Goal: Transaction & Acquisition: Purchase product/service

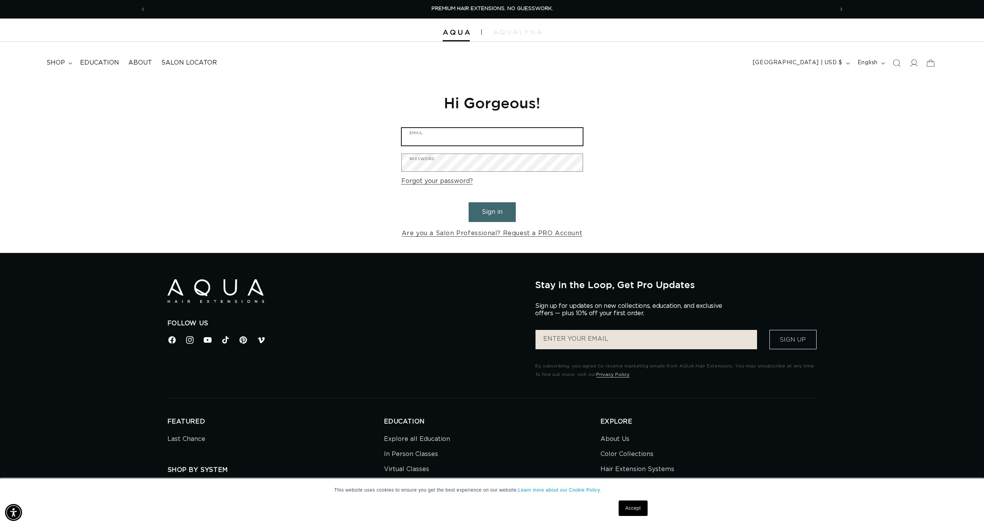
type input "robinettebrie@gmail.com"
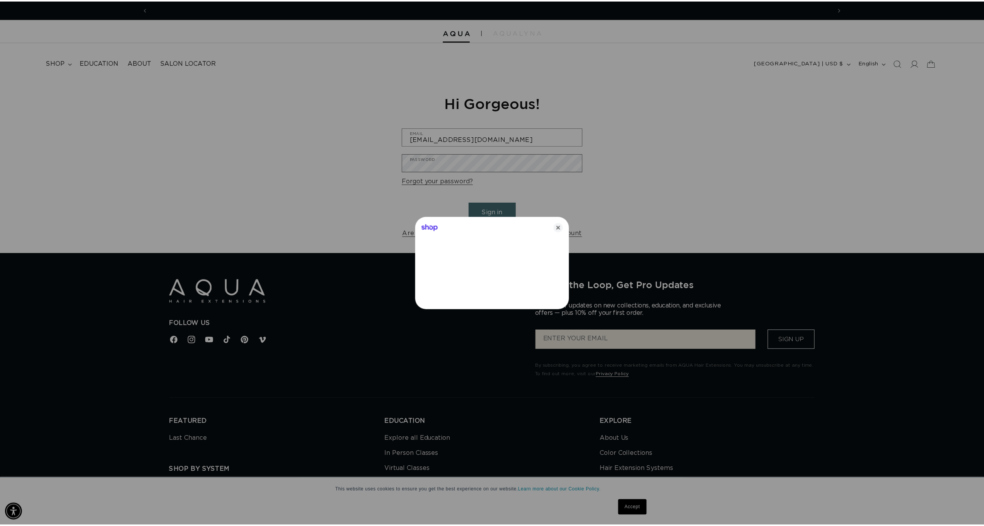
scroll to position [0, 687]
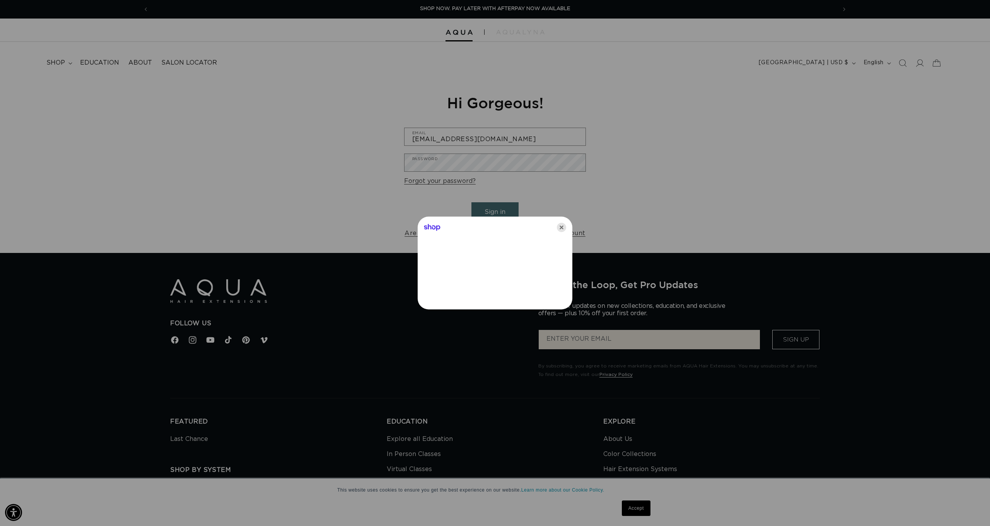
click at [562, 227] on icon "Close" at bounding box center [561, 227] width 9 height 9
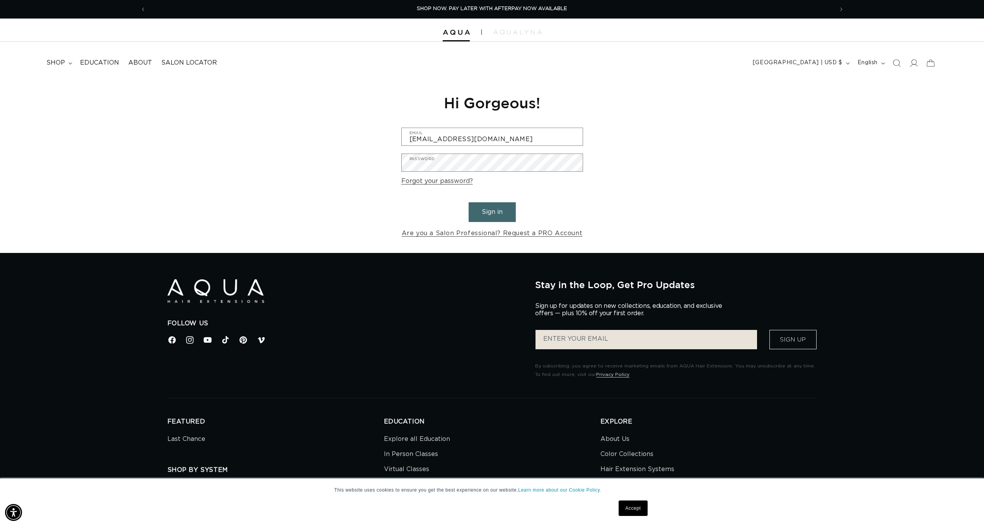
click at [507, 217] on button "Sign in" at bounding box center [492, 212] width 47 height 20
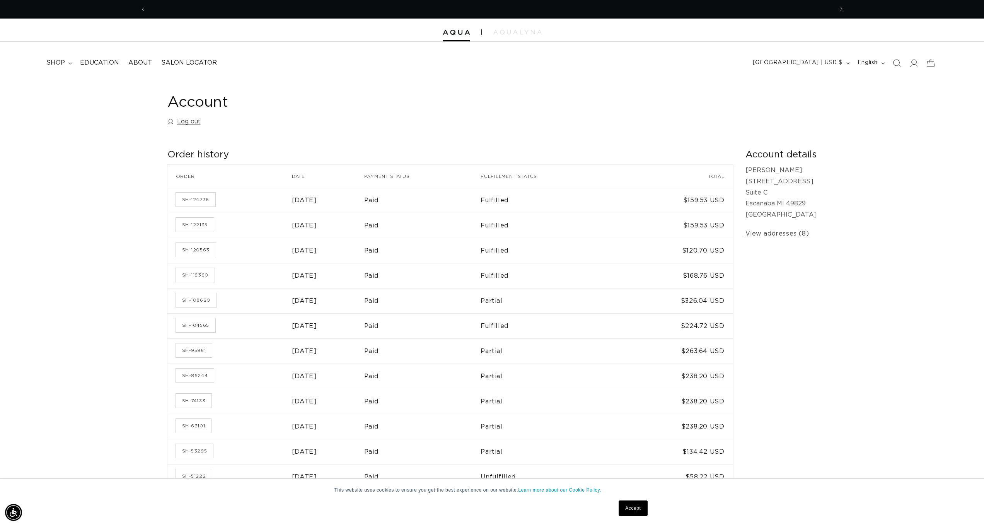
scroll to position [0, 687]
click at [67, 61] on summary "shop" at bounding box center [59, 62] width 34 height 17
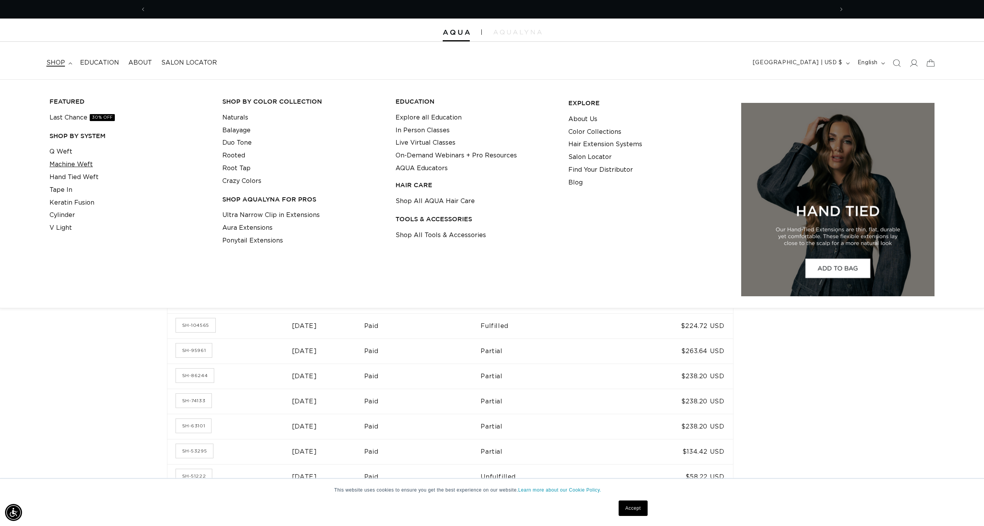
scroll to position [0, 1375]
click at [56, 152] on link "Q Weft" at bounding box center [60, 151] width 23 height 13
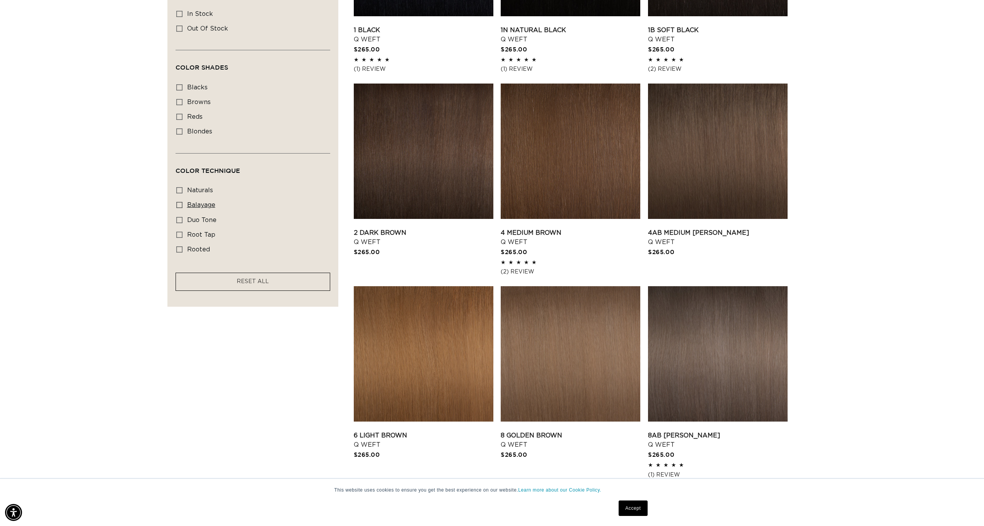
scroll to position [0, 1375]
click at [382, 237] on link "2 Dark Brown Q Weft" at bounding box center [424, 237] width 140 height 19
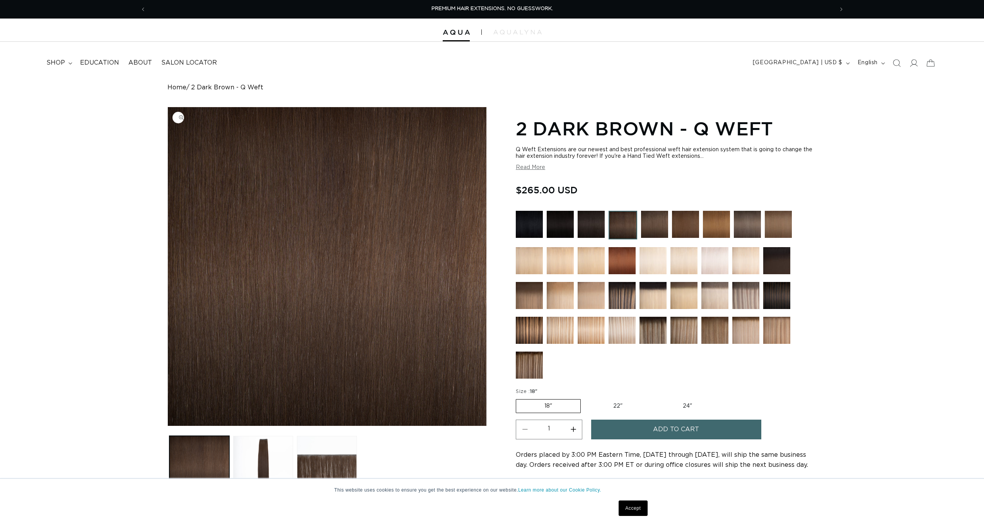
scroll to position [157, 0]
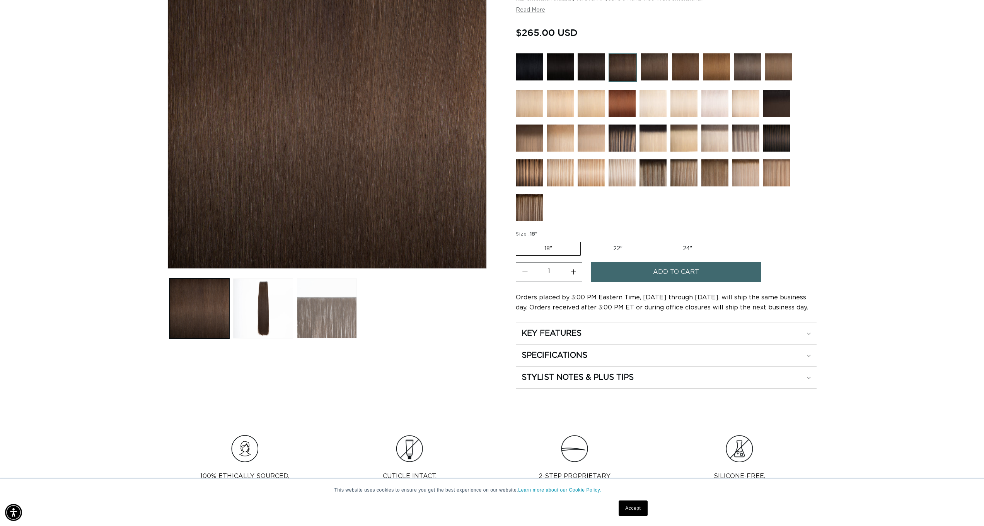
click at [331, 316] on button "Load image 3 in gallery view" at bounding box center [327, 308] width 60 height 60
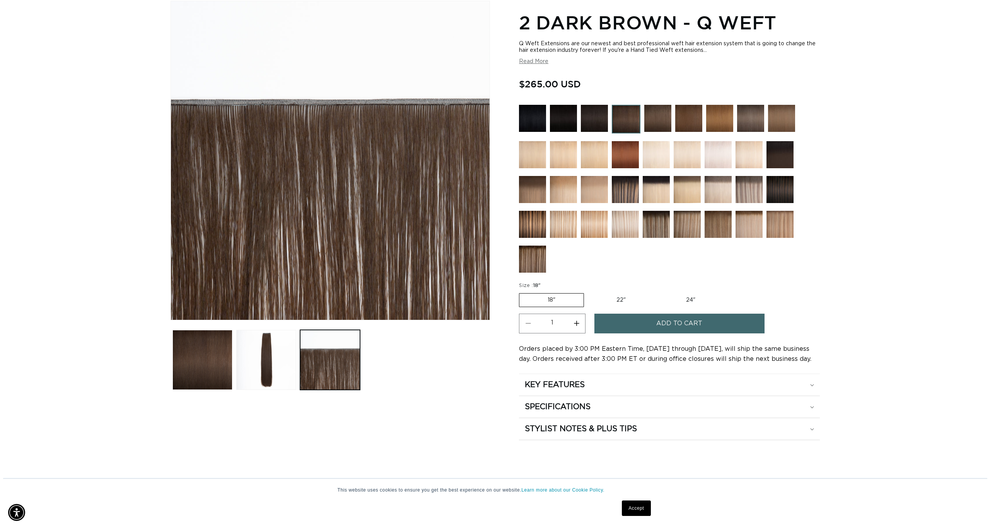
scroll to position [0, 687]
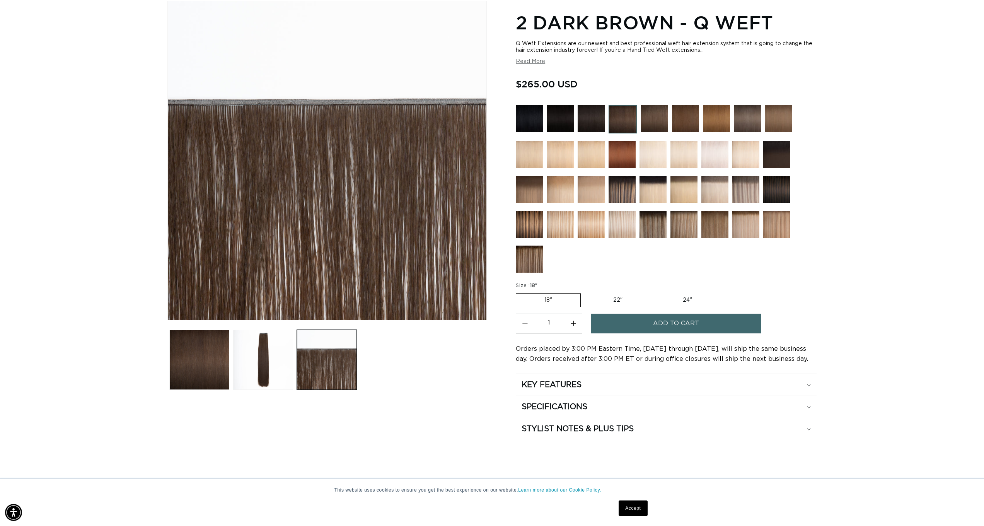
click at [672, 326] on span "Add to cart" at bounding box center [676, 324] width 46 height 20
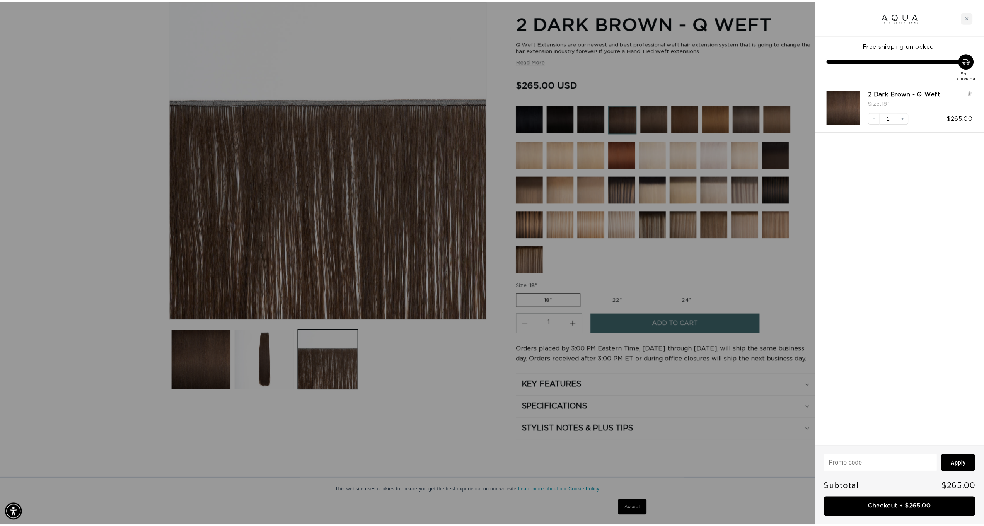
scroll to position [0, 1375]
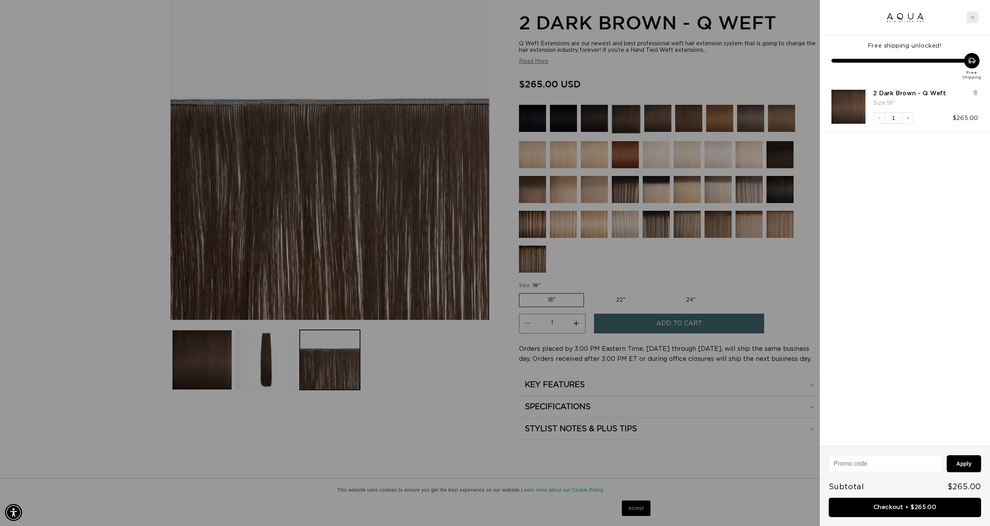
click at [969, 19] on div "Close cart" at bounding box center [972, 18] width 12 height 12
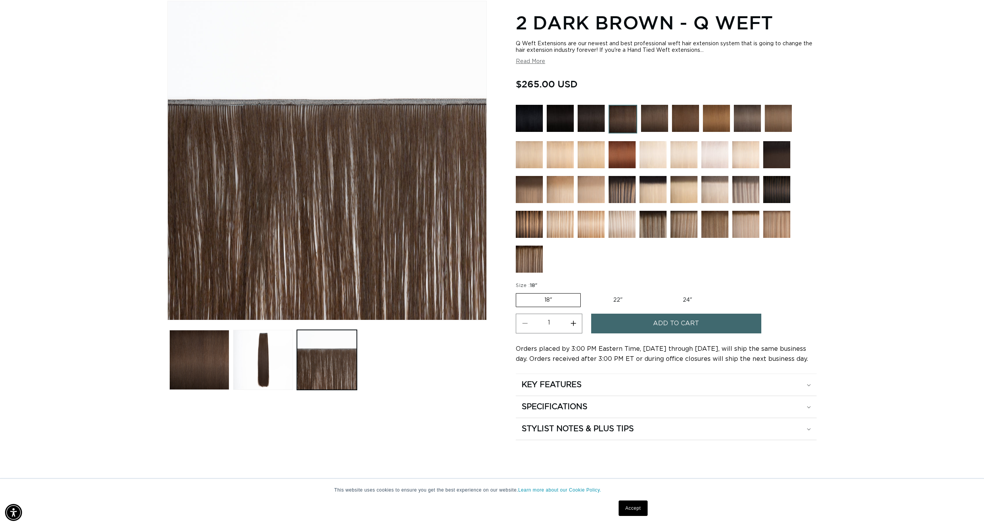
scroll to position [0, 0]
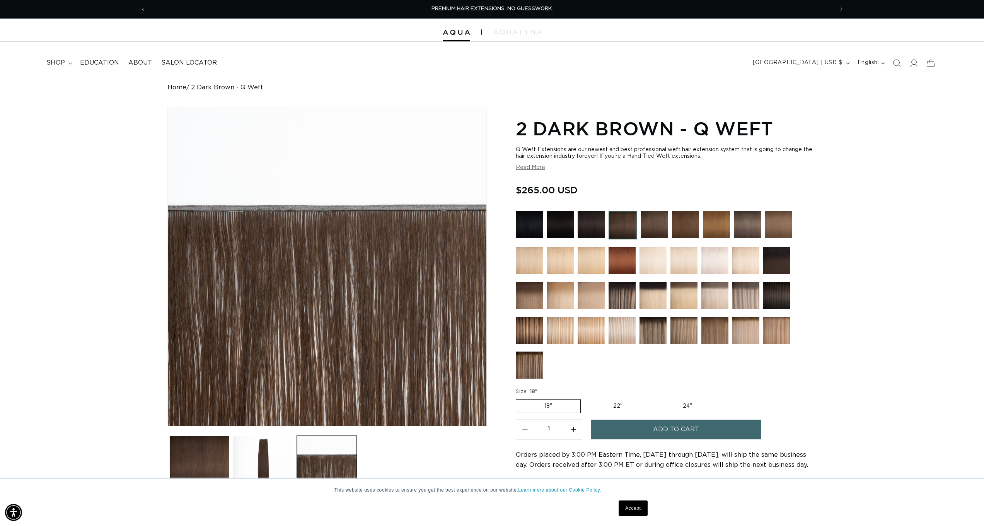
click at [63, 61] on span "shop" at bounding box center [55, 63] width 19 height 8
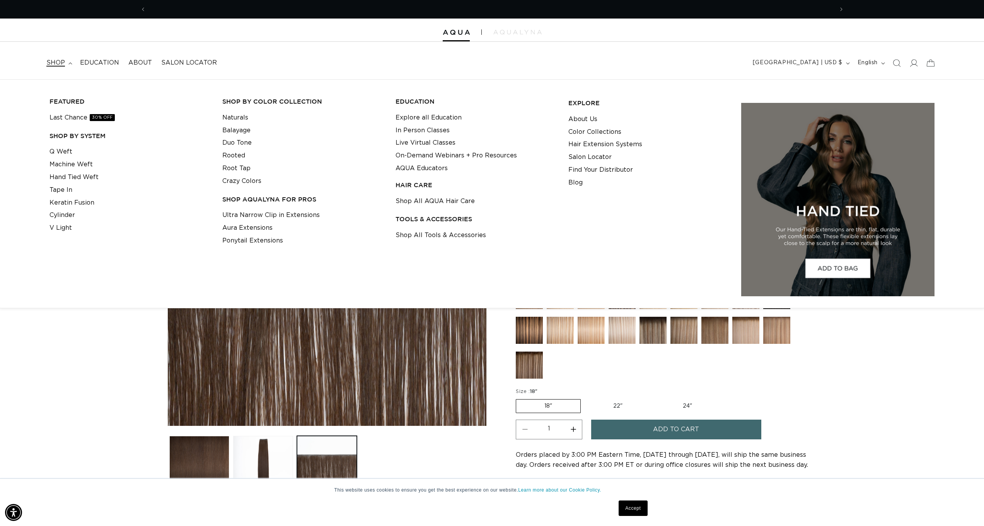
scroll to position [0, 1375]
click at [62, 198] on link "Keratin Fusion" at bounding box center [71, 202] width 45 height 13
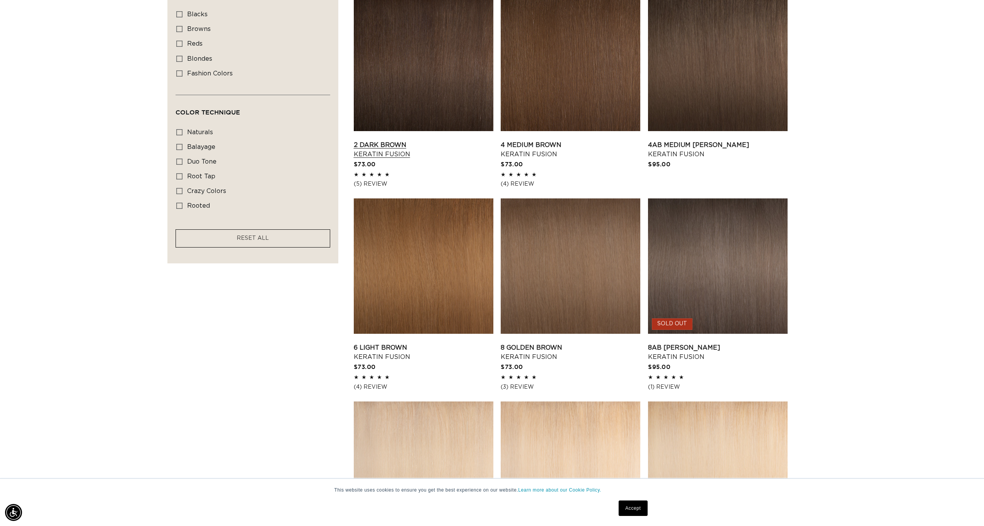
scroll to position [0, 687]
click at [381, 155] on link "2 Dark Brown Keratin Fusion" at bounding box center [424, 149] width 140 height 19
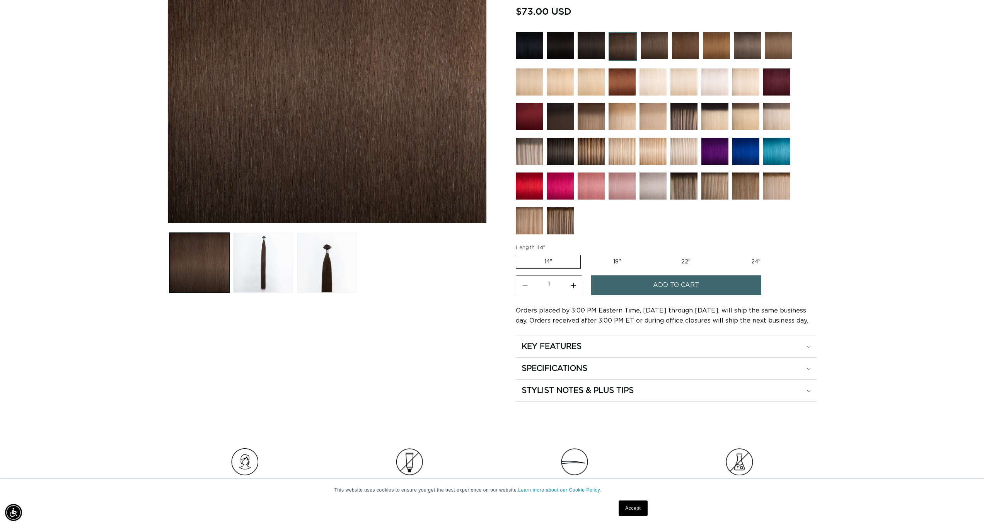
scroll to position [0, 1375]
click at [619, 261] on label "18" Variant sold out or unavailable" at bounding box center [617, 261] width 64 height 13
click at [585, 254] on input "18" Variant sold out or unavailable" at bounding box center [584, 253] width 0 height 0
radio input "true"
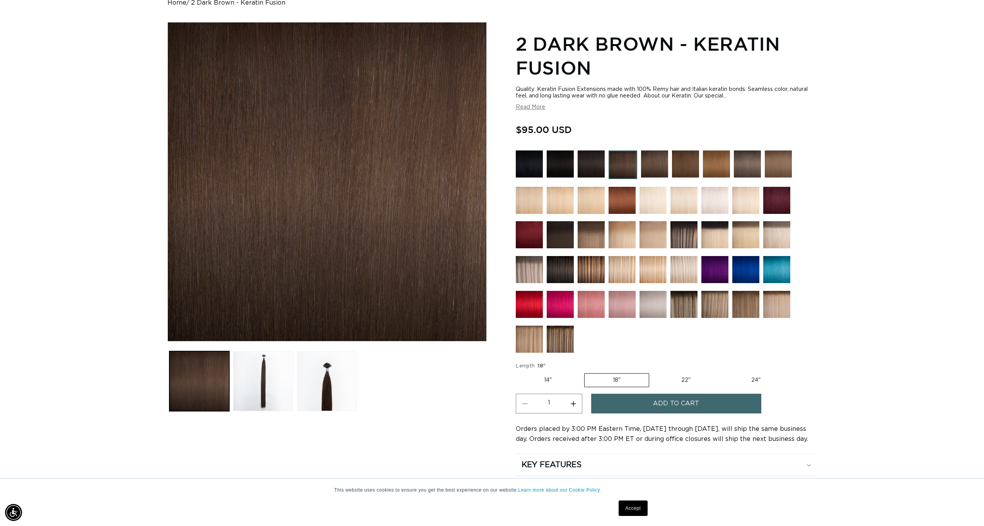
click at [649, 405] on button "Add to cart" at bounding box center [676, 404] width 170 height 20
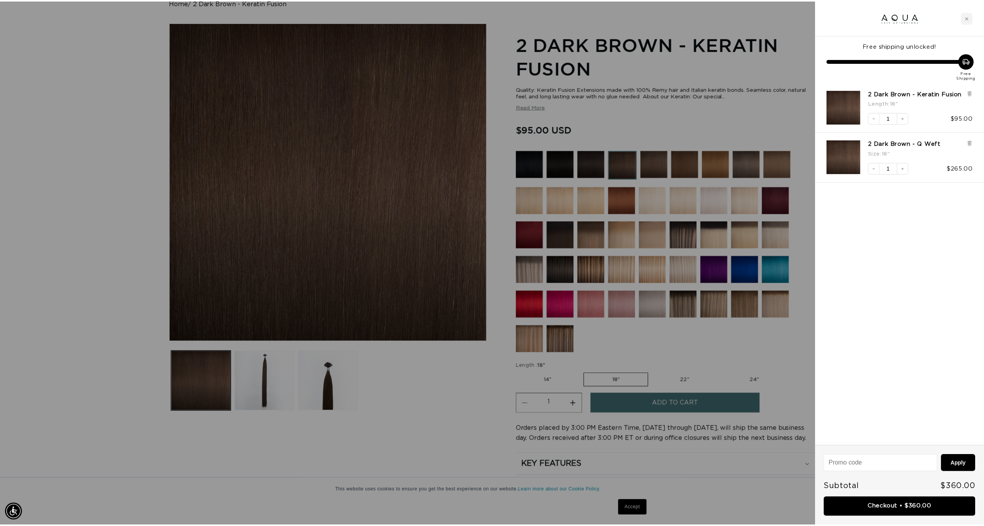
scroll to position [0, 1375]
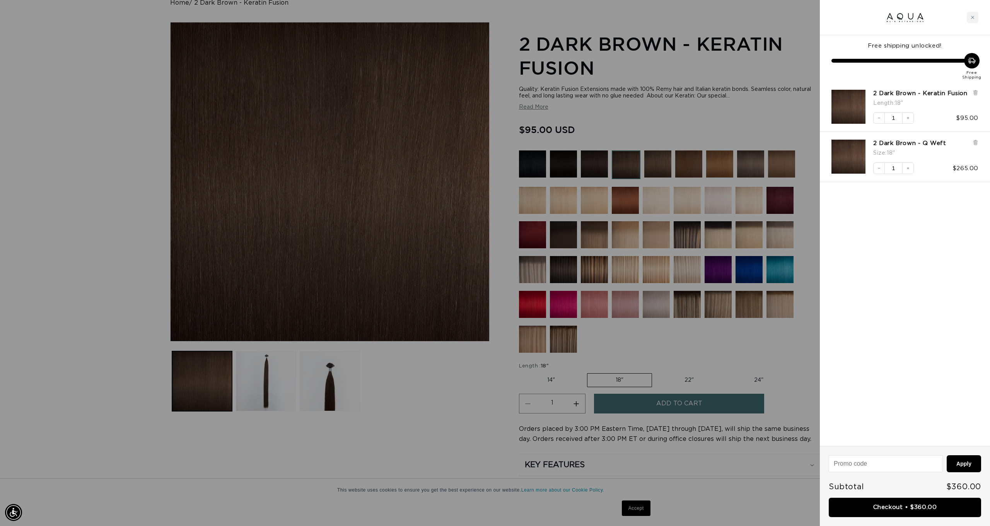
click at [671, 339] on div at bounding box center [495, 263] width 990 height 526
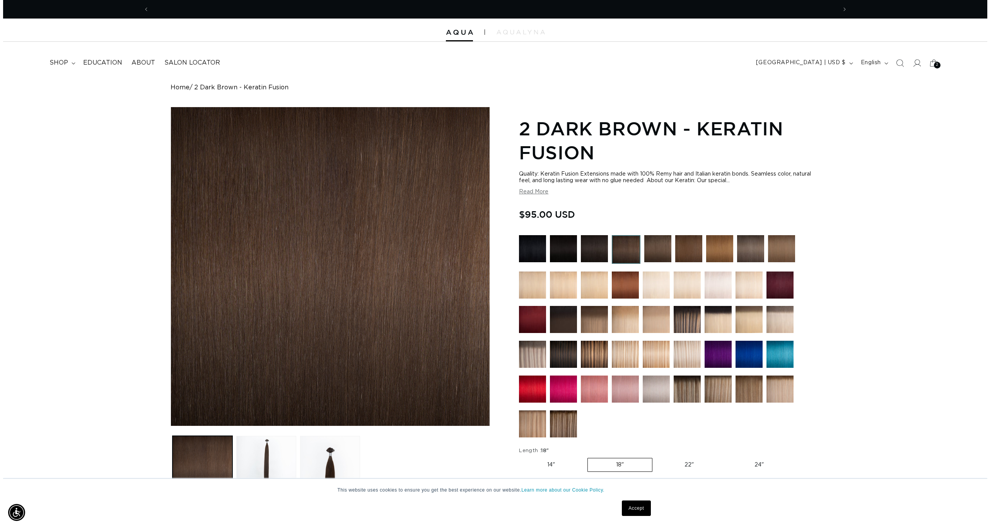
scroll to position [0, 0]
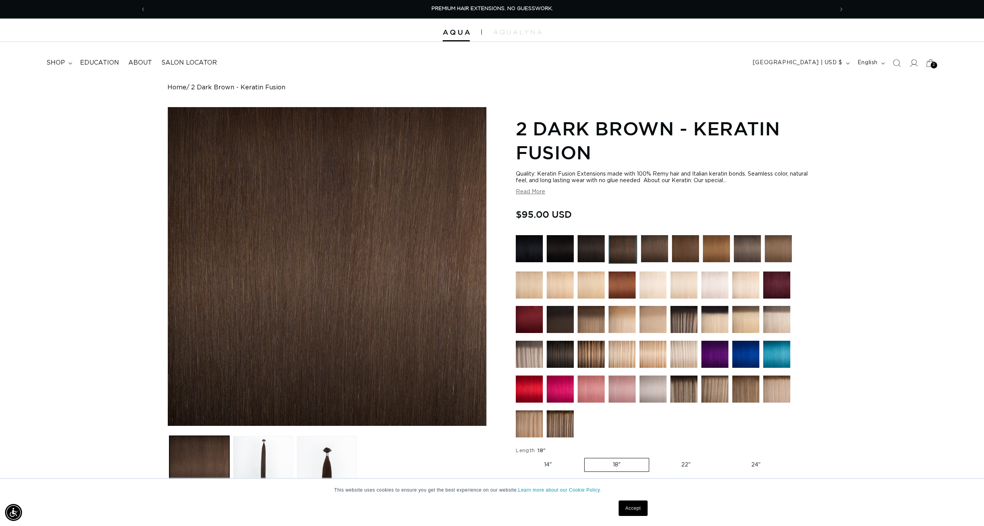
click at [931, 66] on div "2 2" at bounding box center [933, 65] width 7 height 7
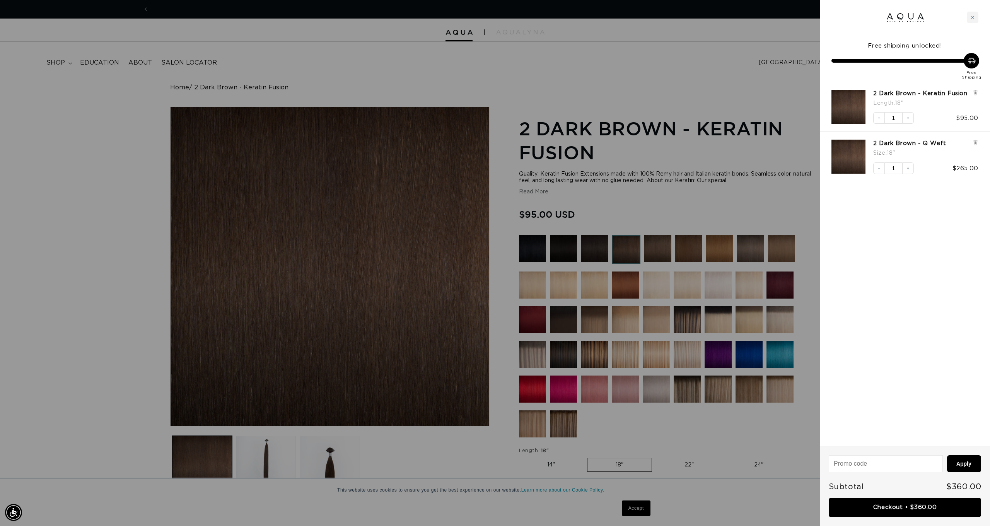
scroll to position [0, 1375]
click at [894, 509] on link "Checkout • $360.00" at bounding box center [904, 508] width 152 height 20
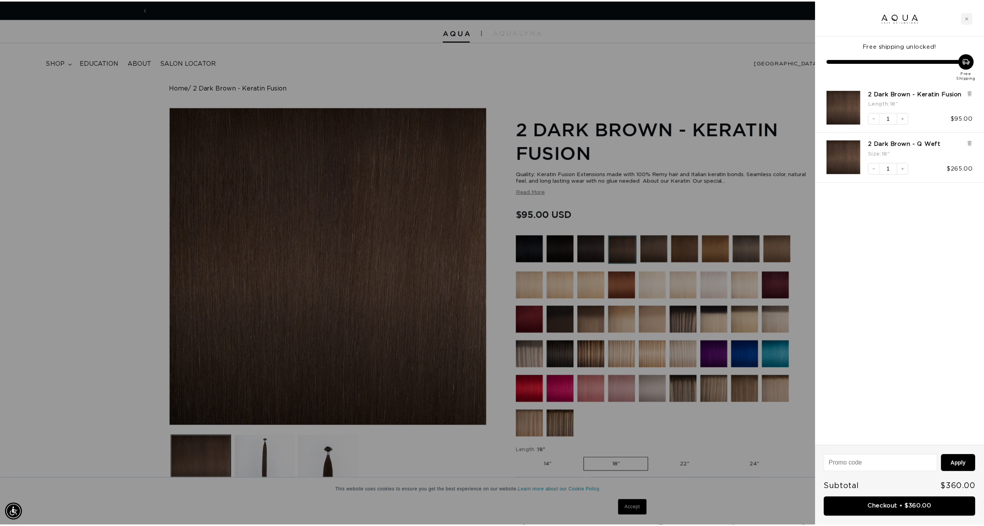
scroll to position [0, 0]
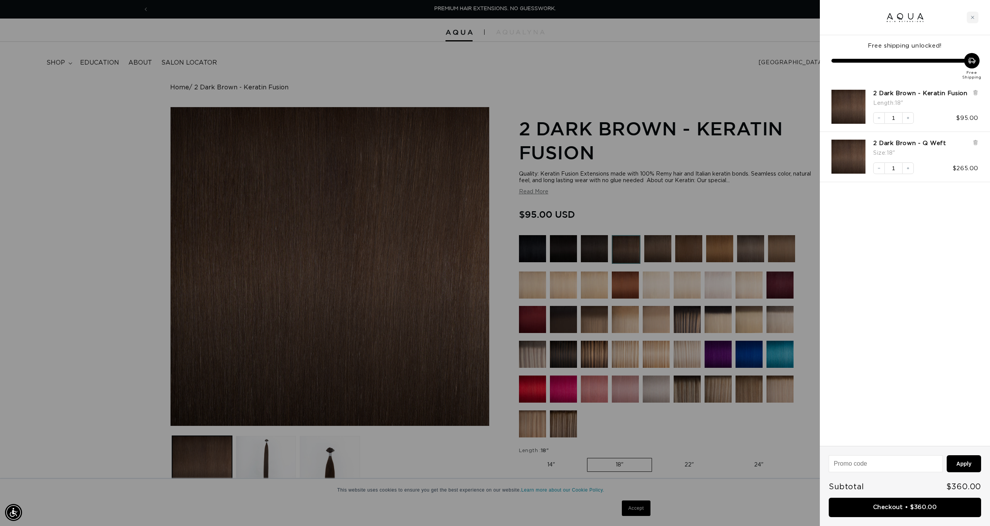
click at [463, 73] on div at bounding box center [495, 263] width 990 height 526
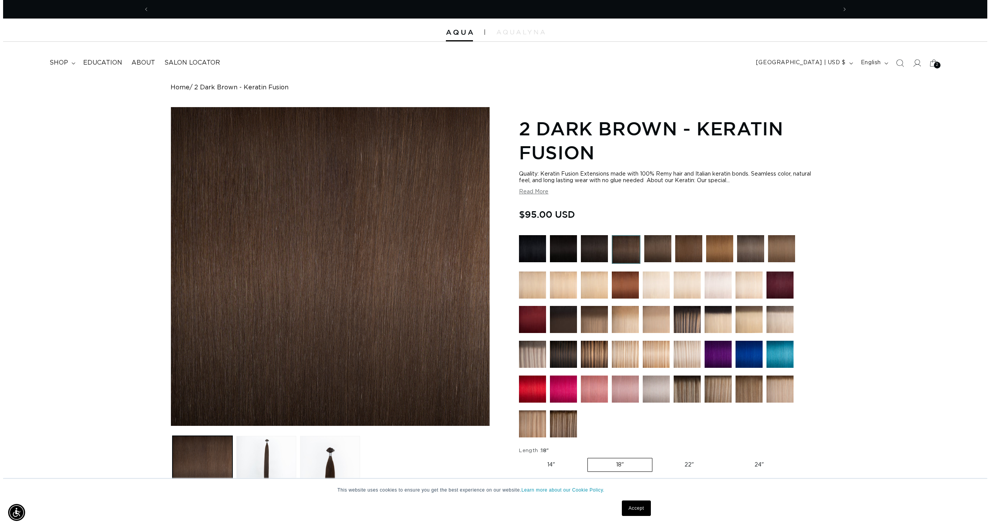
scroll to position [0, 687]
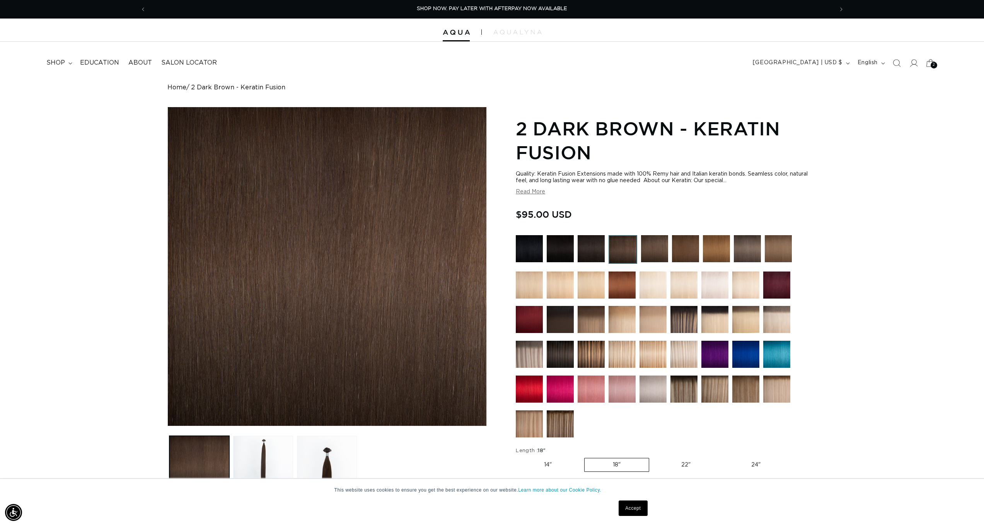
click at [931, 61] on icon at bounding box center [930, 63] width 18 height 18
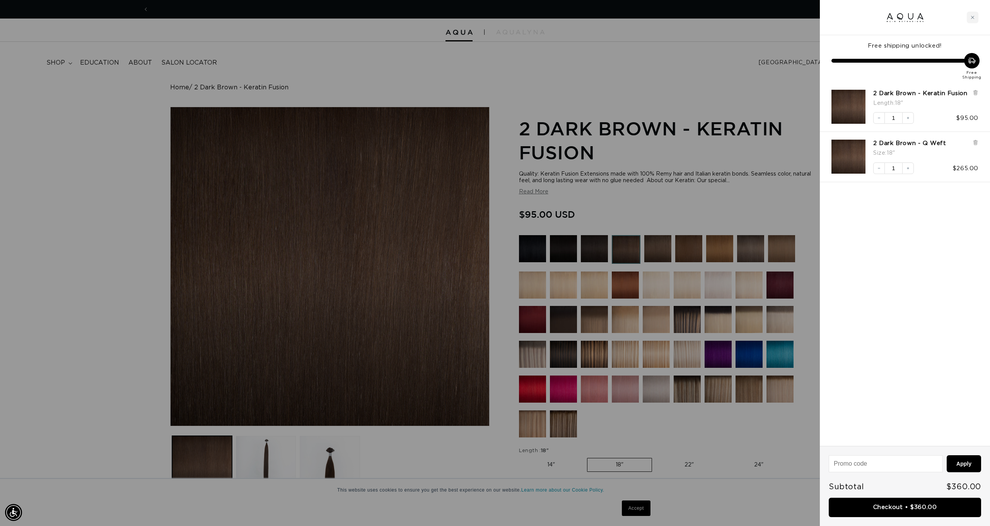
scroll to position [0, 0]
click at [976, 145] on icon at bounding box center [974, 143] width 3 height 4
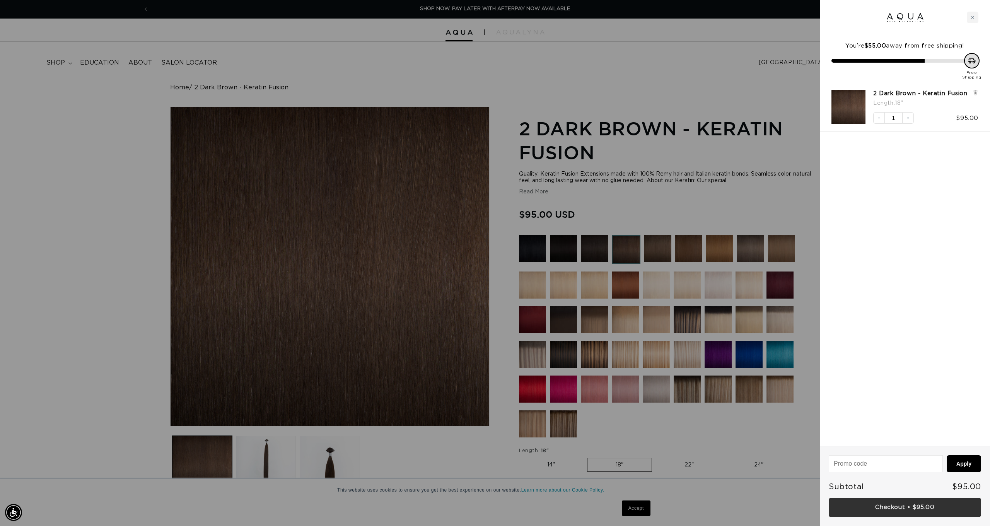
click at [900, 512] on link "Checkout • $95.00" at bounding box center [904, 508] width 152 height 20
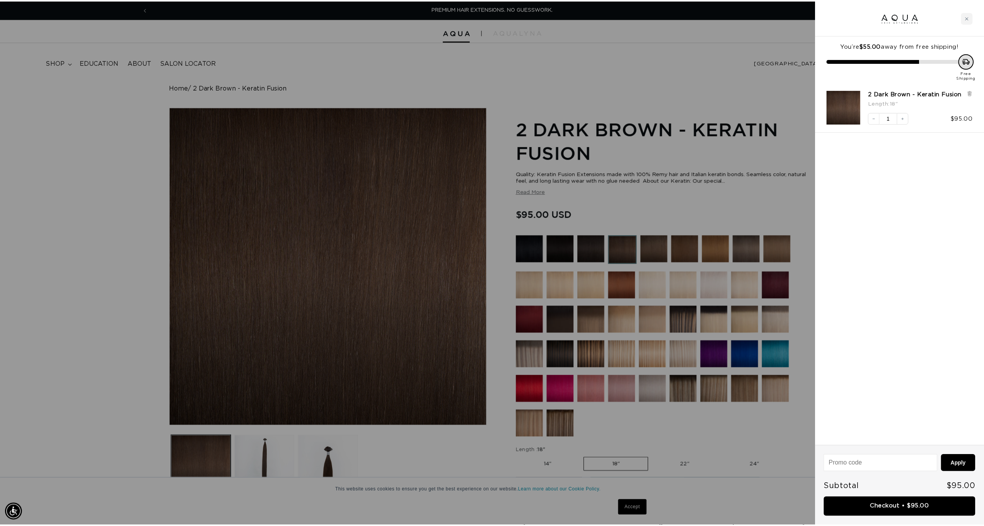
scroll to position [0, 0]
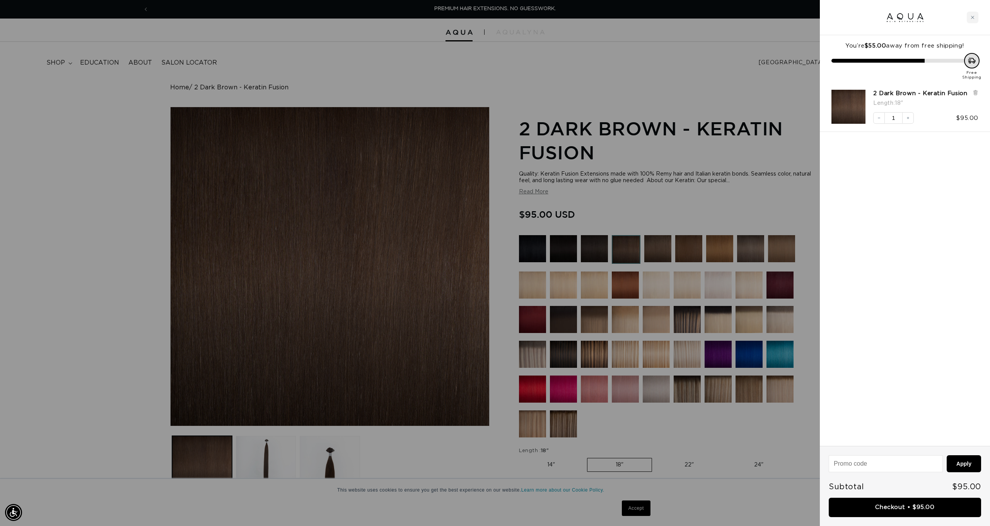
click at [721, 63] on div at bounding box center [495, 263] width 990 height 526
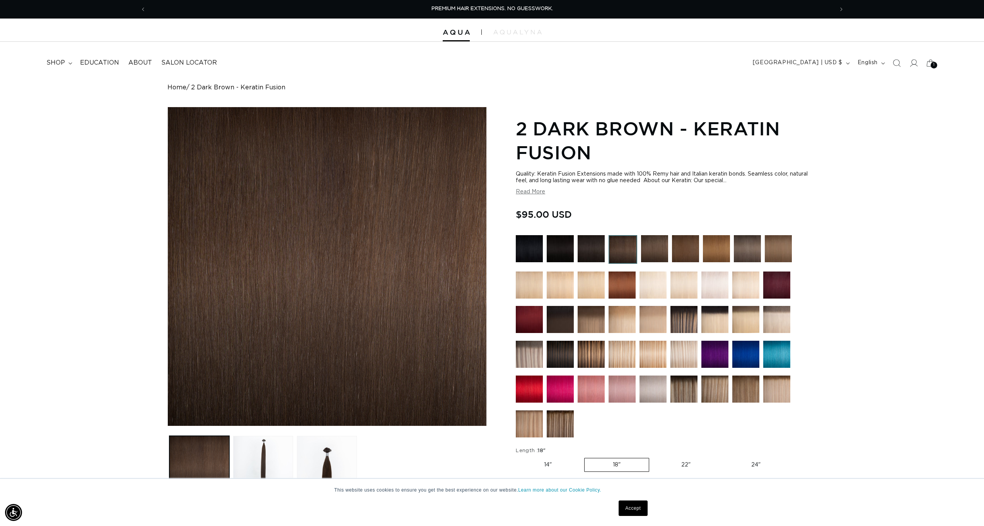
click at [655, 251] on img at bounding box center [654, 248] width 27 height 27
